Goal: Navigation & Orientation: Find specific page/section

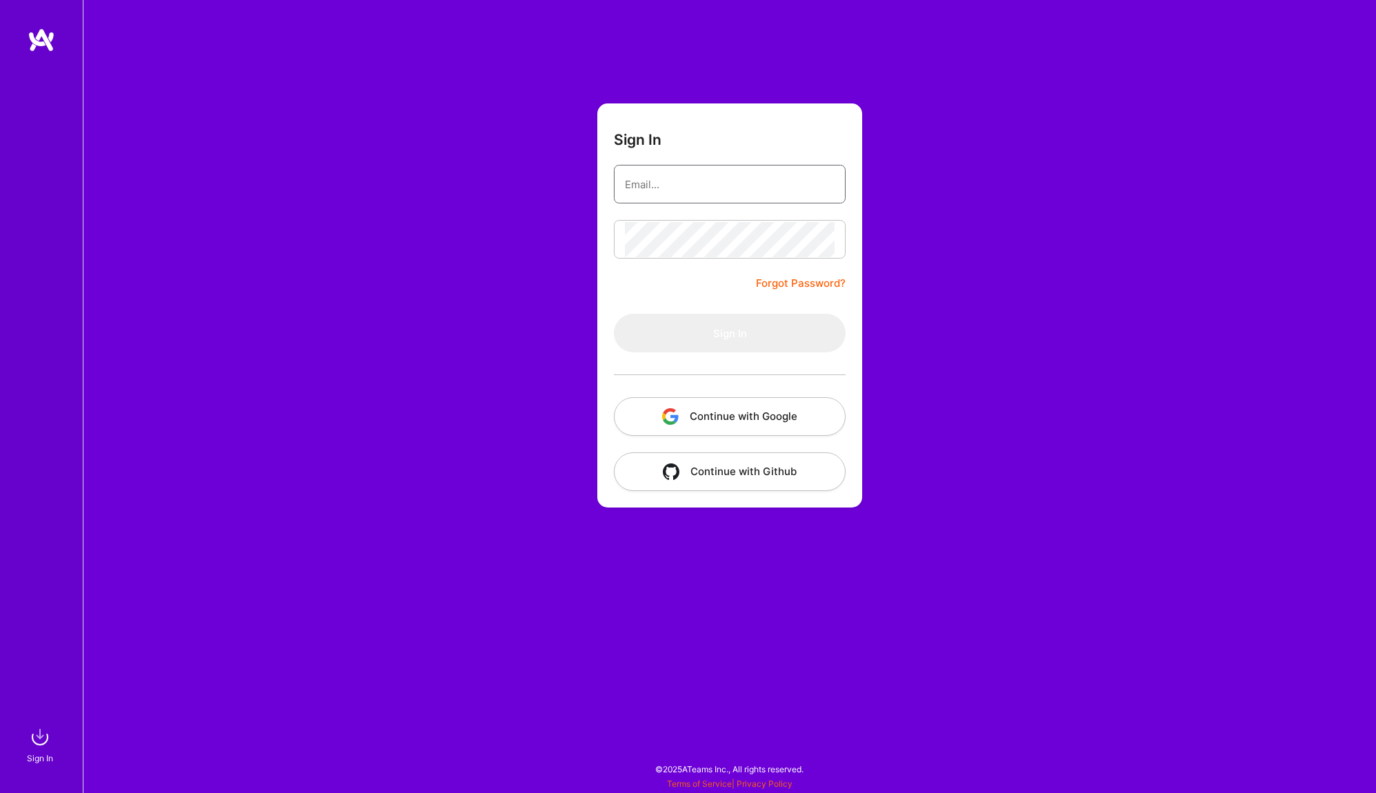
click at [675, 188] on input "email" at bounding box center [730, 184] width 210 height 35
type input "[EMAIL_ADDRESS][DOMAIN_NAME]"
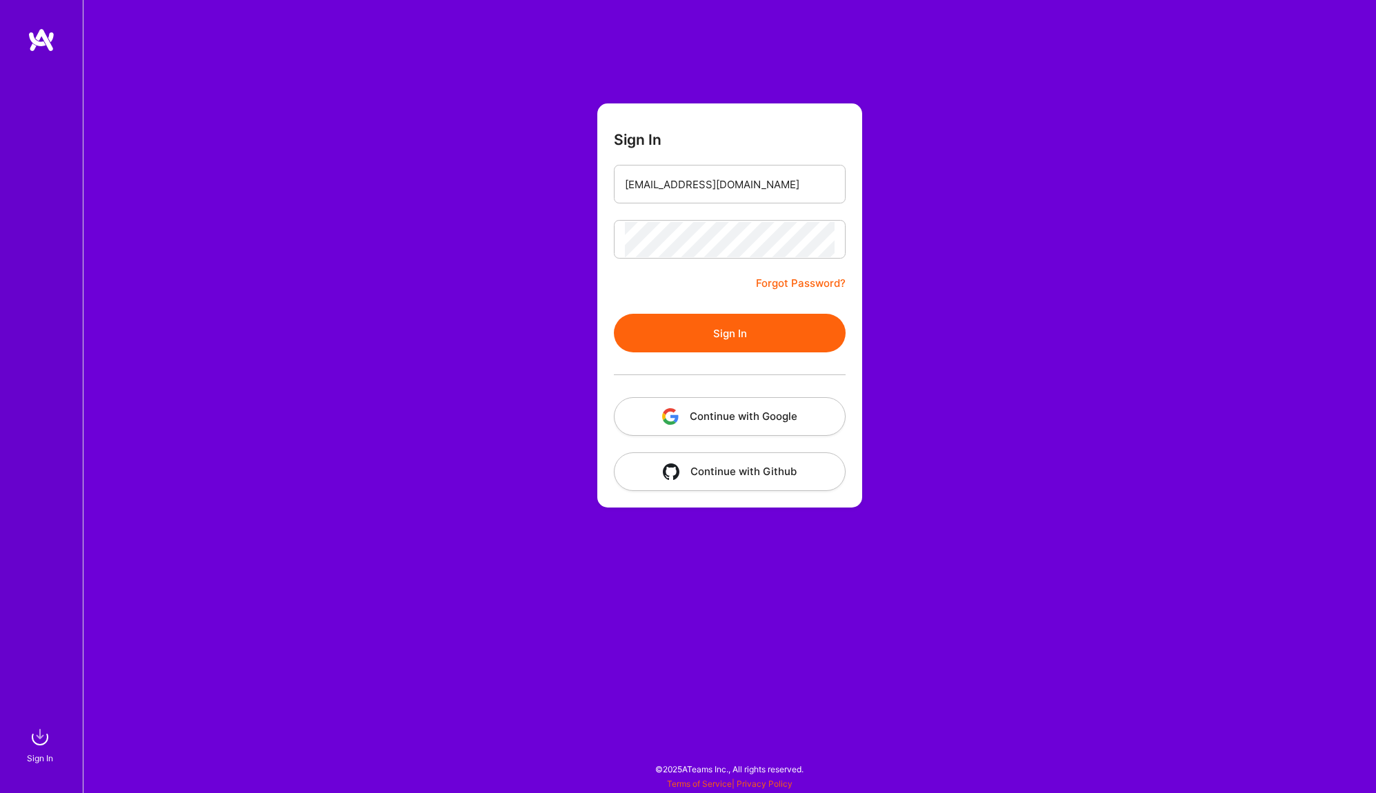
click at [681, 356] on div at bounding box center [730, 374] width 232 height 45
click at [694, 333] on button "Sign In" at bounding box center [730, 333] width 232 height 39
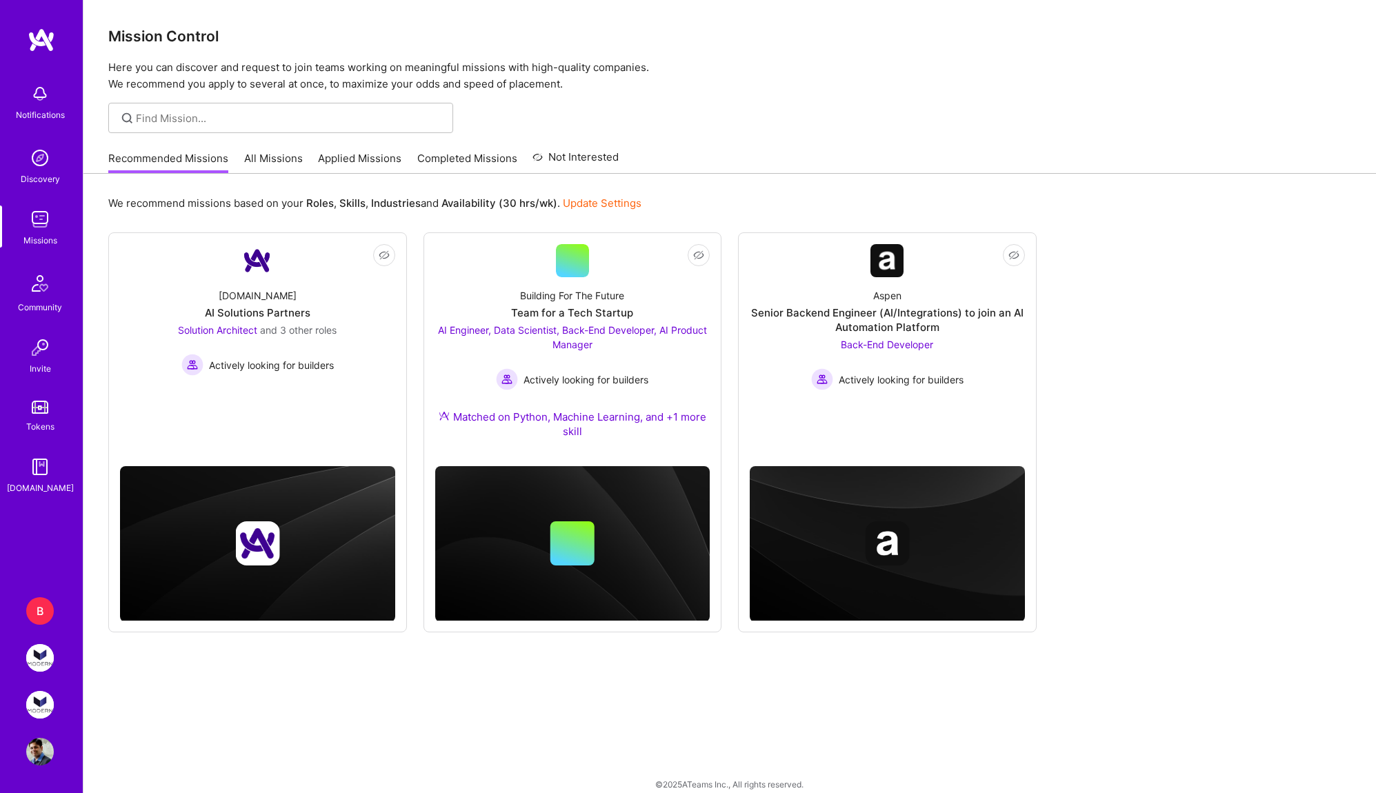
click at [41, 54] on div "Notifications Discovery Missions Community Invite Tokens [DOMAIN_NAME]" at bounding box center [41, 303] width 83 height 550
click at [37, 762] on img at bounding box center [40, 752] width 28 height 28
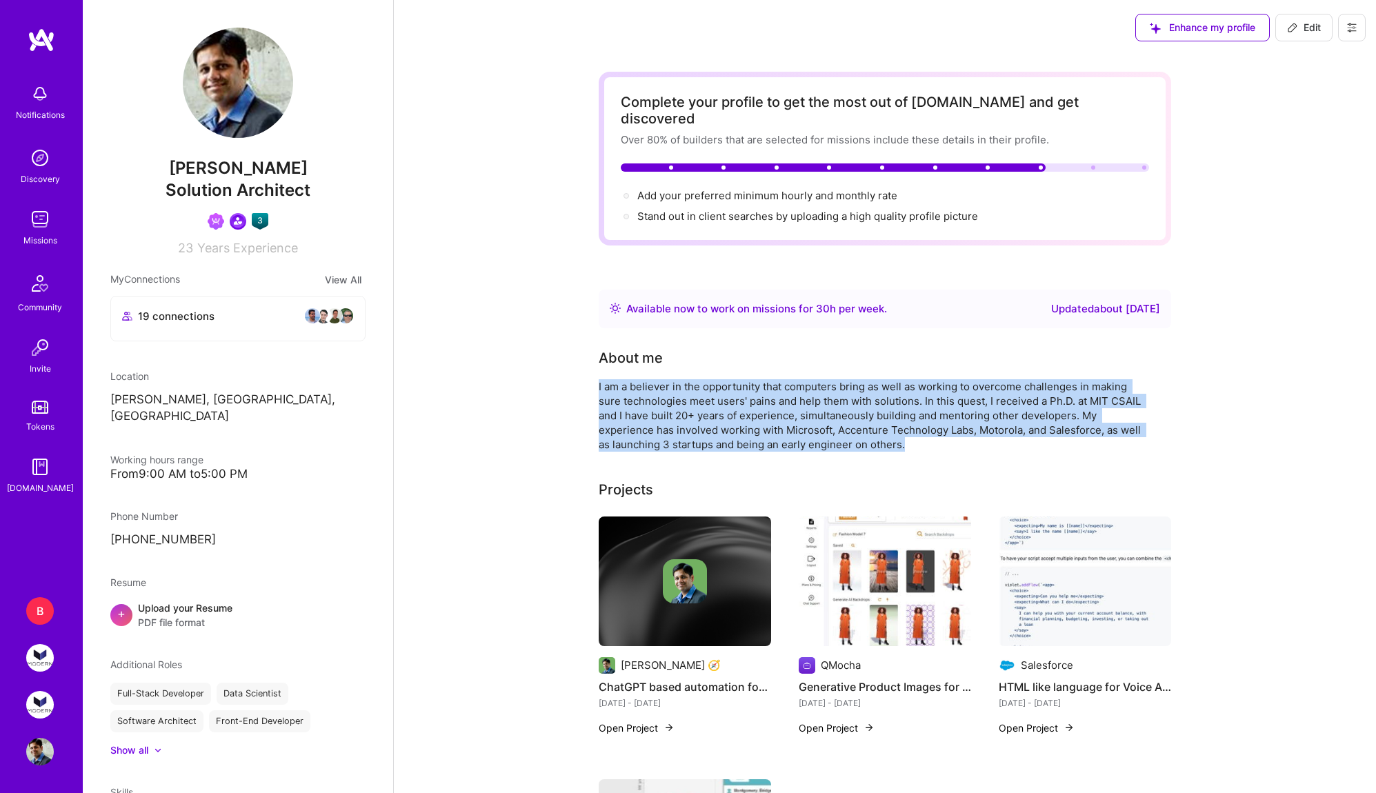
drag, startPoint x: 860, startPoint y: 430, endPoint x: 597, endPoint y: 370, distance: 268.9
copy div "I am a believer in the opportunity that computers bring as well as working to o…"
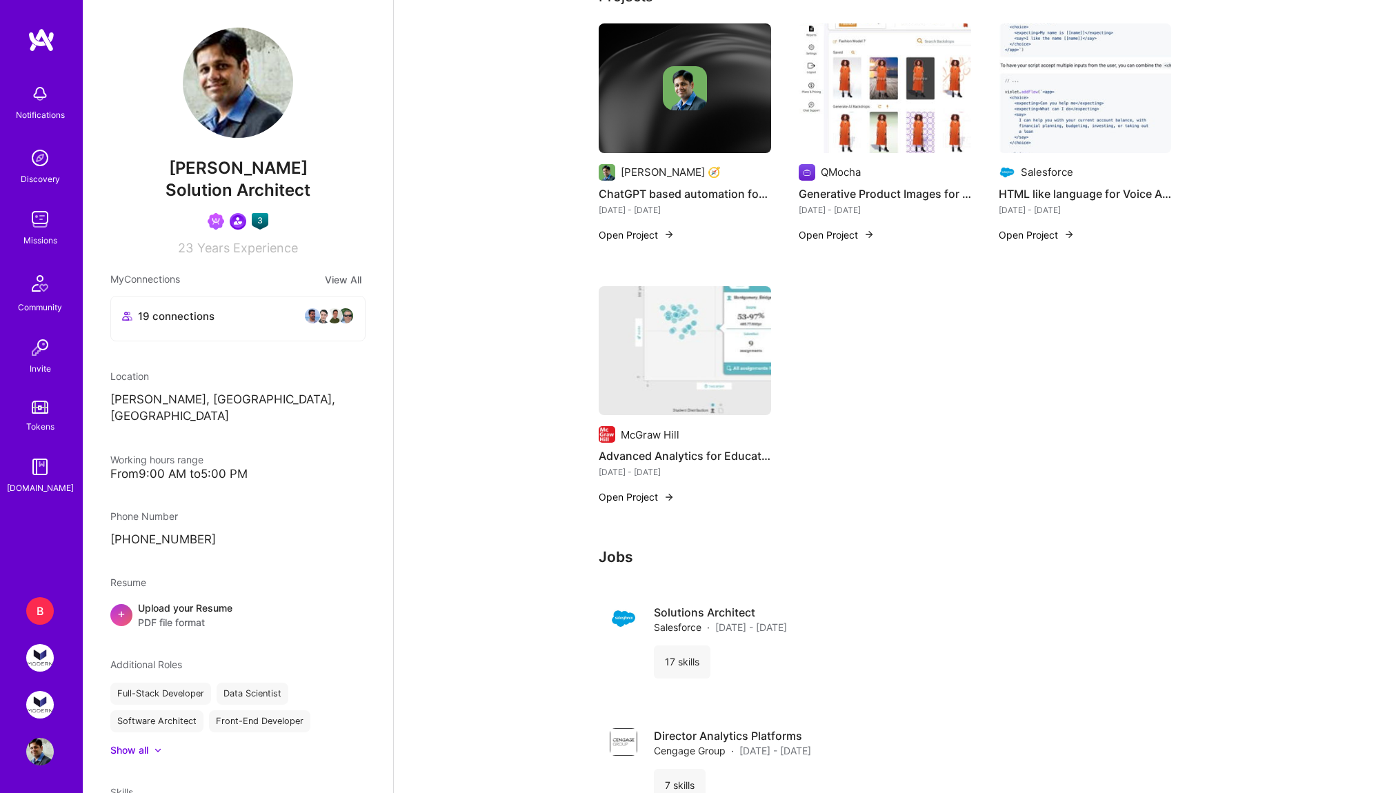
scroll to position [495, 0]
